Goal: Task Accomplishment & Management: Use online tool/utility

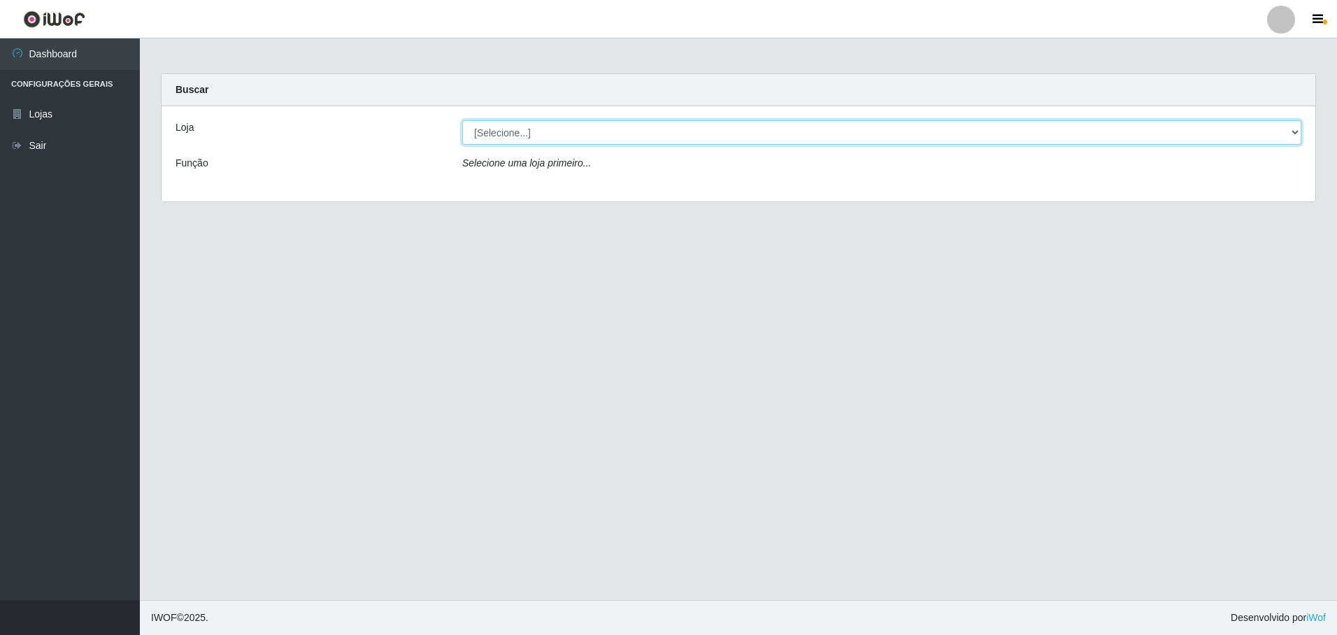
click at [585, 142] on select "[Selecione...] Extrabom - Loja 05 [GEOGRAPHIC_DATA]" at bounding box center [881, 132] width 839 height 24
select select "494"
click at [462, 120] on select "[Selecione...] Extrabom - Loja 05 [GEOGRAPHIC_DATA]" at bounding box center [881, 132] width 839 height 24
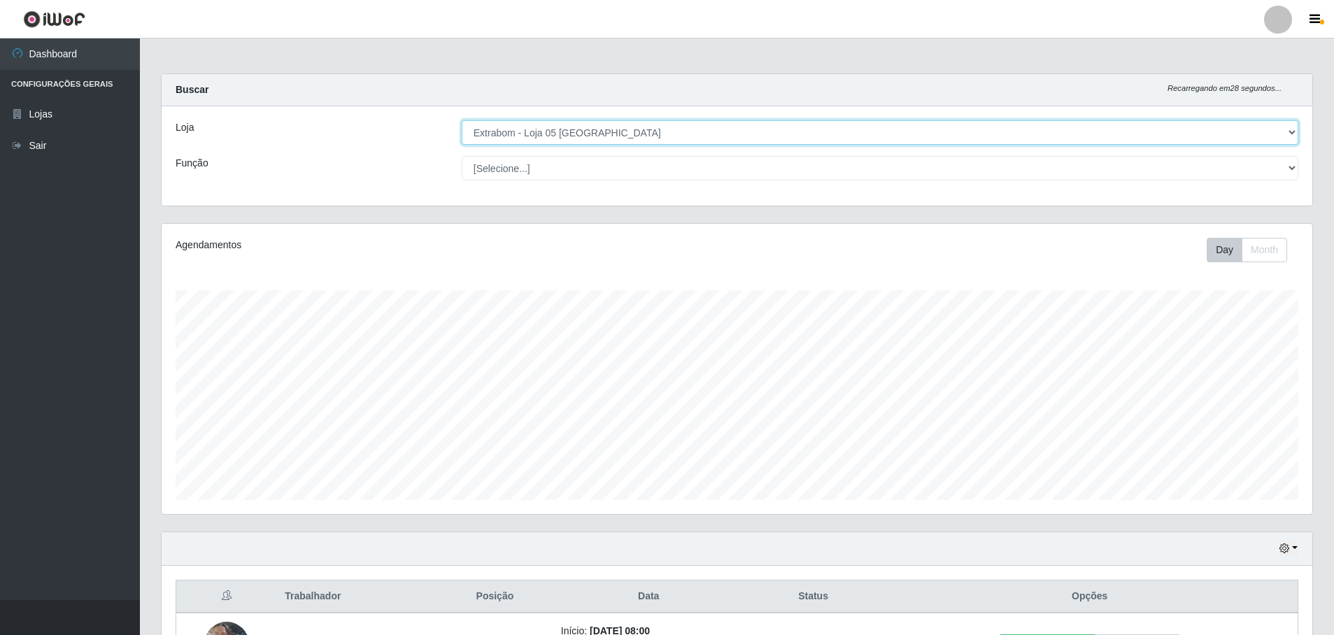
scroll to position [294, 0]
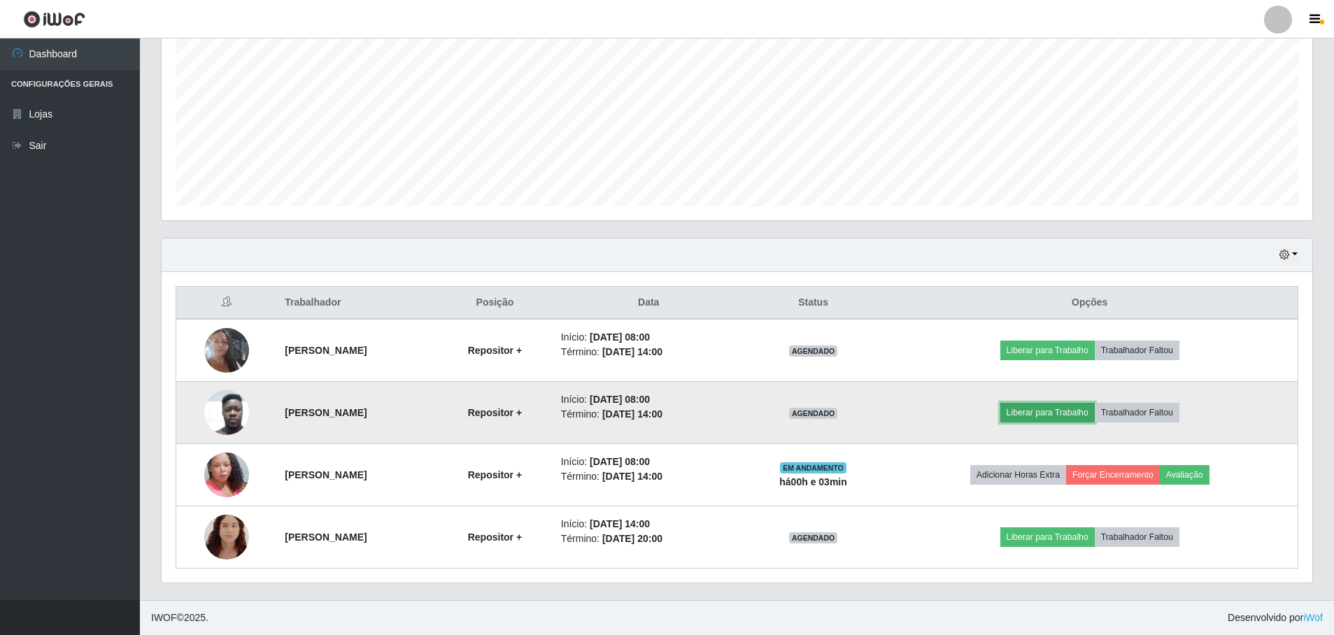
click at [1066, 410] on button "Liberar para Trabalho" at bounding box center [1047, 413] width 94 height 20
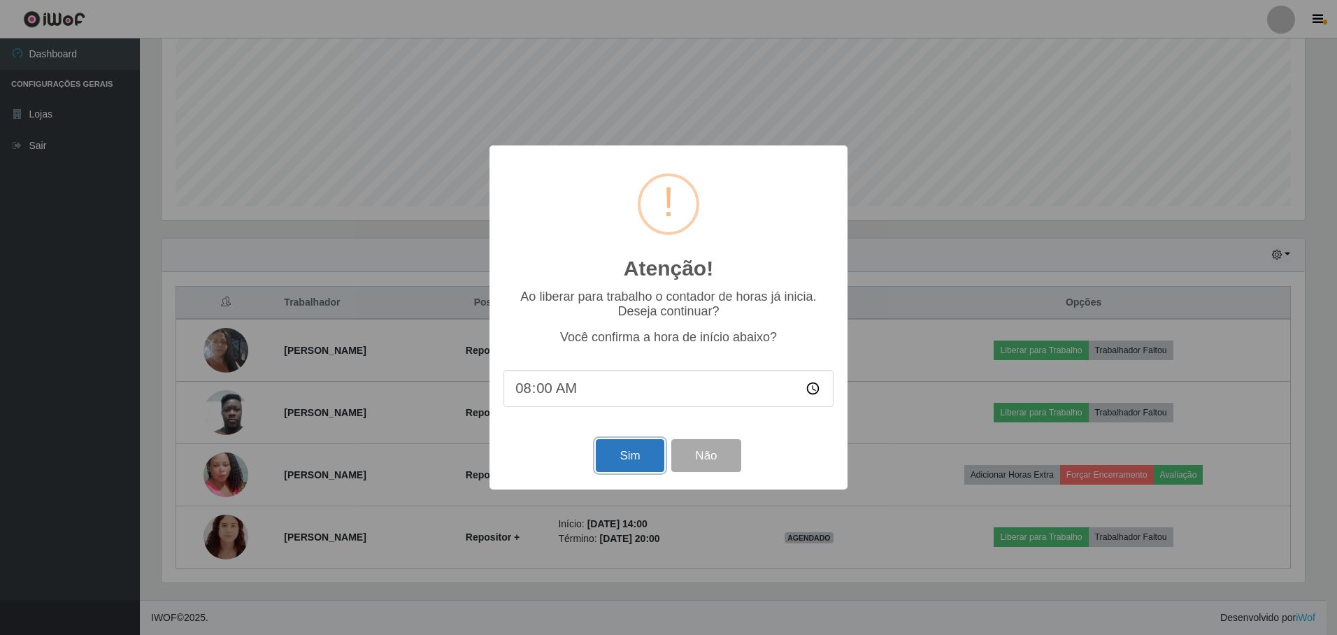
click at [643, 458] on button "Sim" at bounding box center [630, 455] width 68 height 33
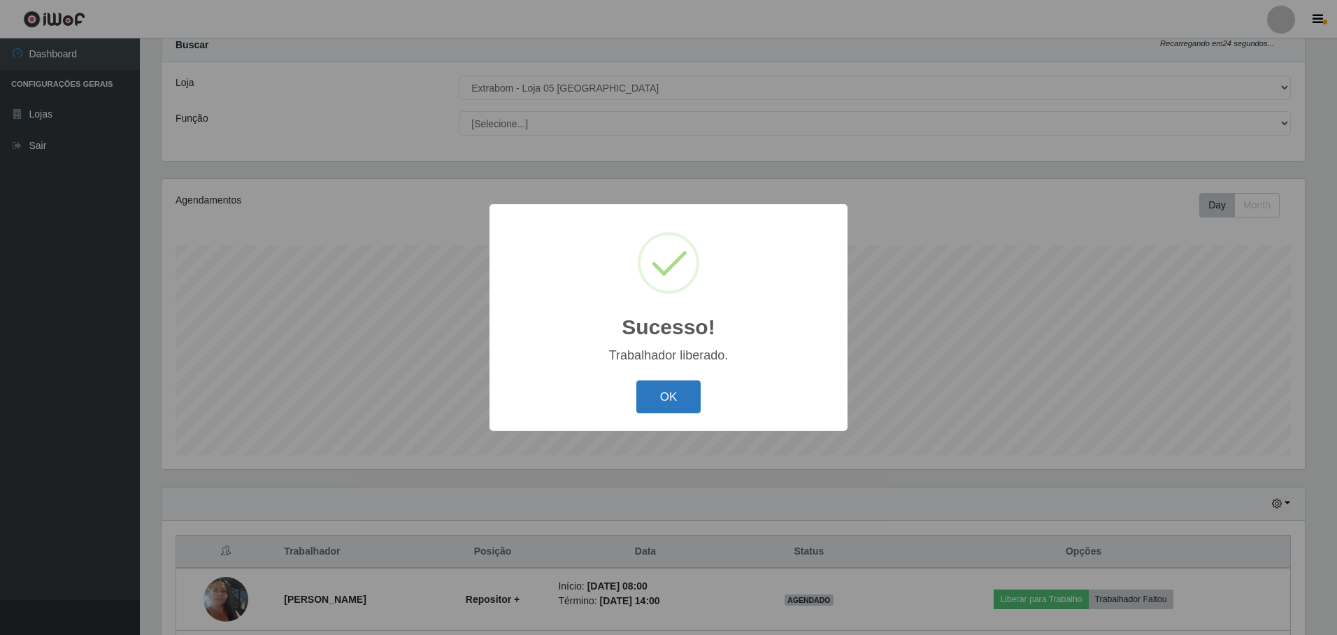
click at [666, 399] on button "OK" at bounding box center [668, 396] width 65 height 33
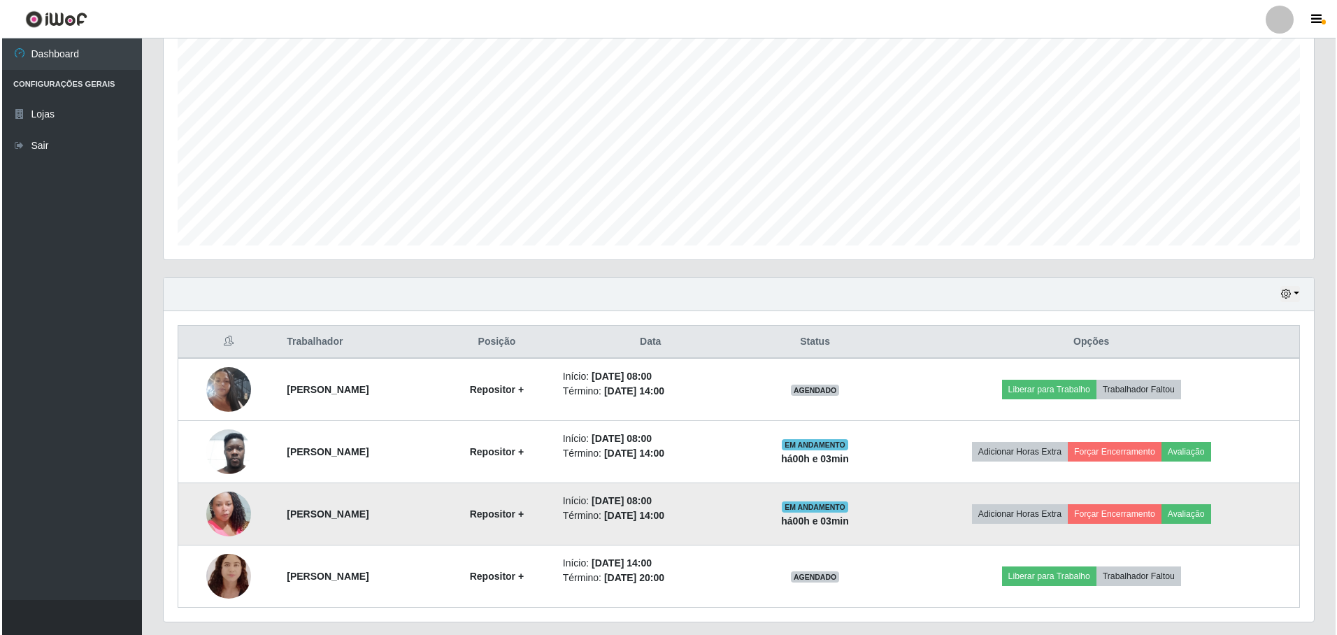
scroll to position [294, 0]
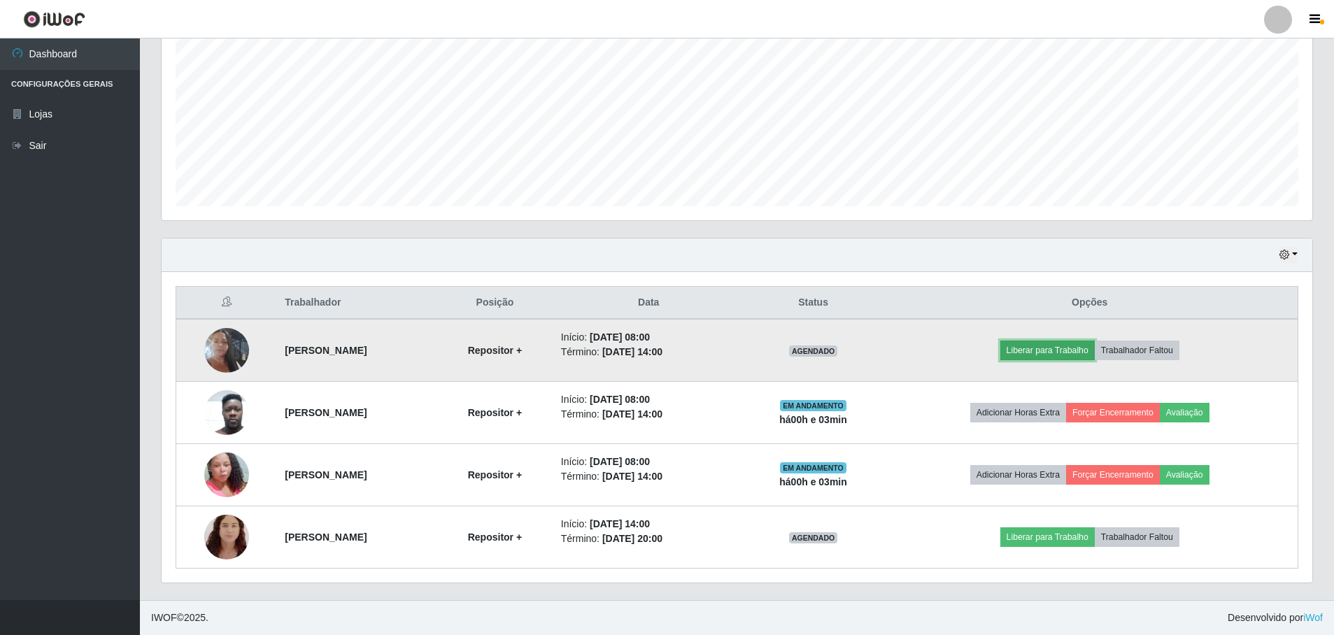
click at [1034, 355] on button "Liberar para Trabalho" at bounding box center [1047, 351] width 94 height 20
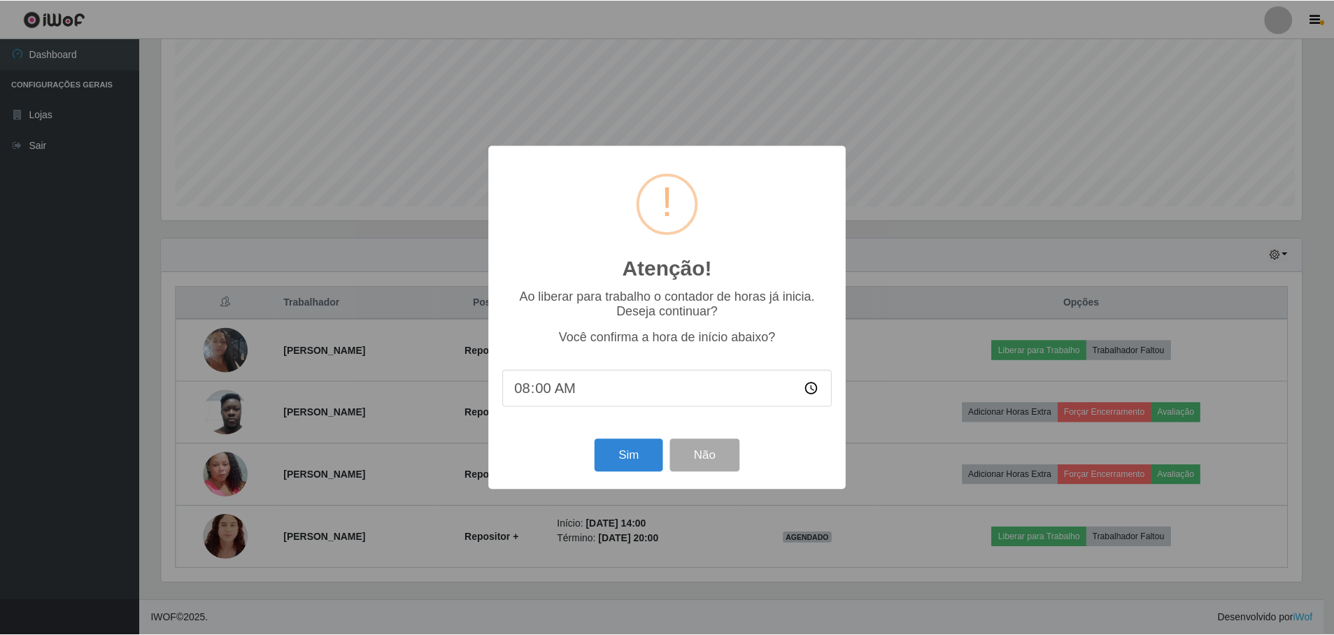
scroll to position [290, 1143]
click at [624, 462] on button "Sim" at bounding box center [630, 455] width 68 height 33
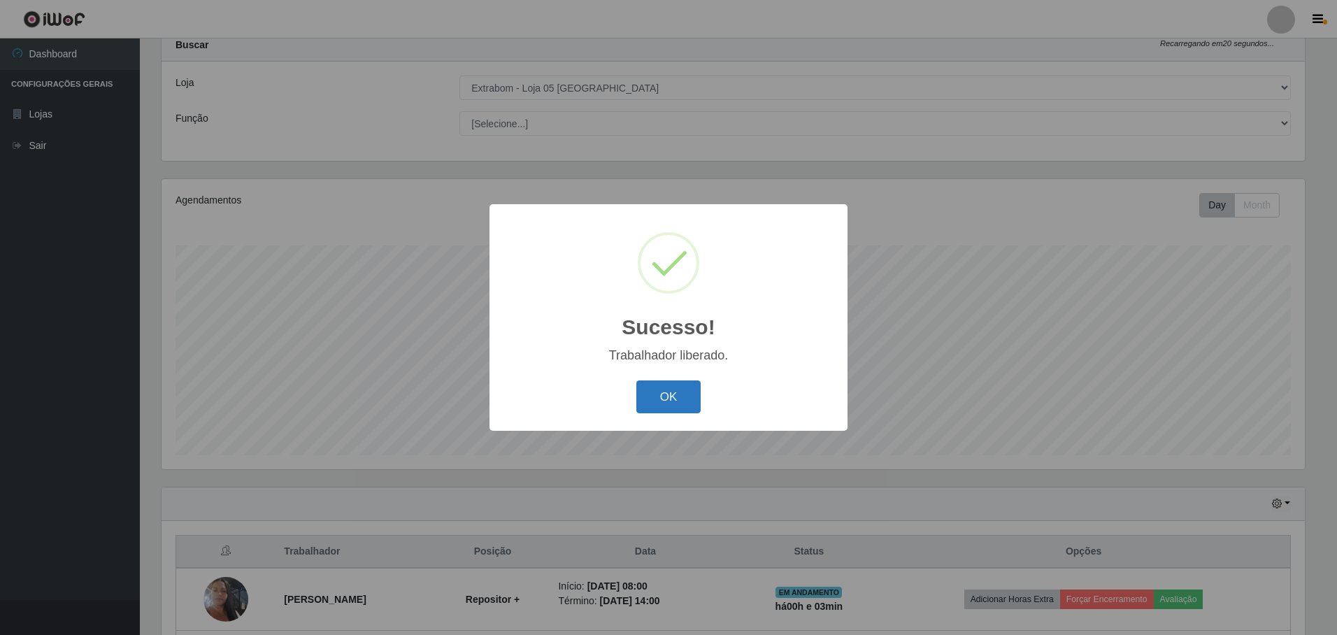
click at [678, 389] on button "OK" at bounding box center [668, 396] width 65 height 33
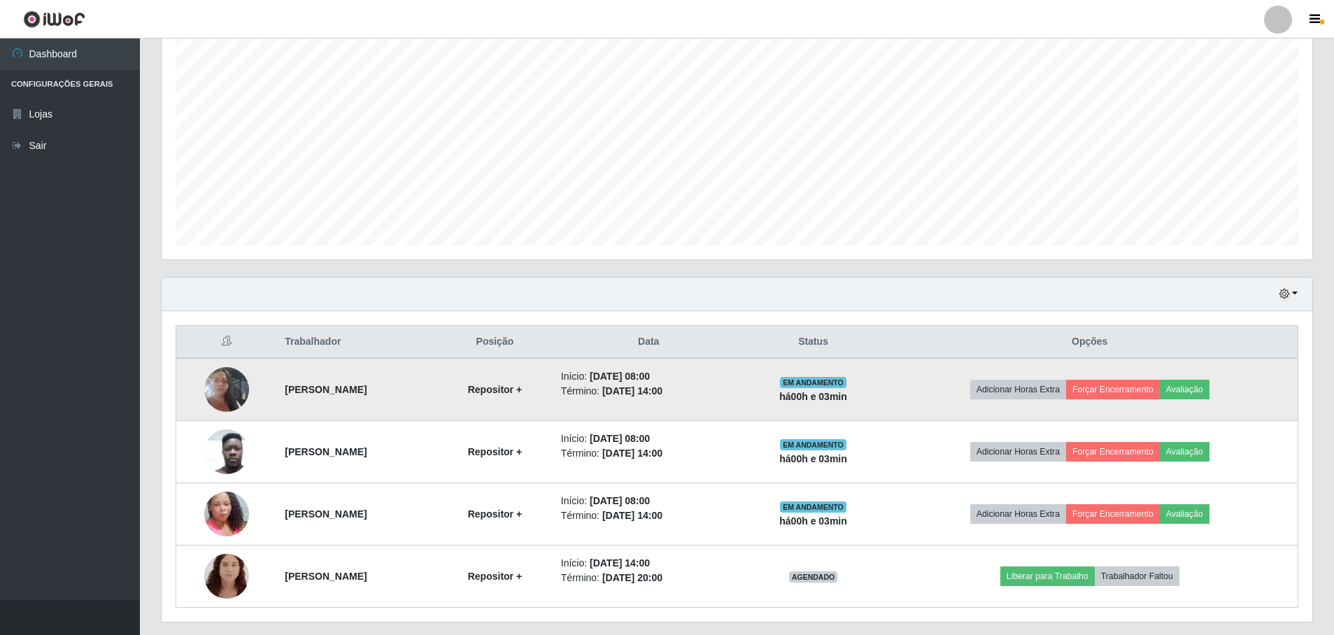
scroll to position [294, 0]
